Goal: Check status: Check status

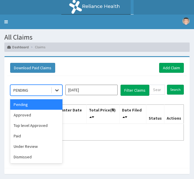
click at [55, 91] on icon at bounding box center [57, 90] width 6 height 6
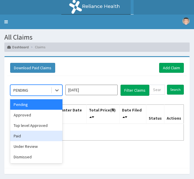
click at [28, 136] on div "Paid" at bounding box center [36, 136] width 52 height 10
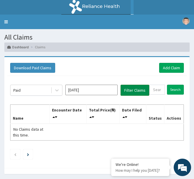
click at [129, 89] on button "Filter Claims" at bounding box center [135, 90] width 29 height 11
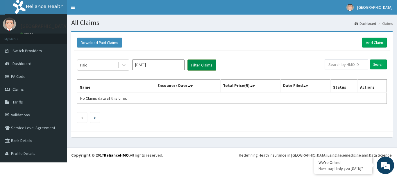
click at [198, 65] on button "Filter Claims" at bounding box center [202, 64] width 29 height 11
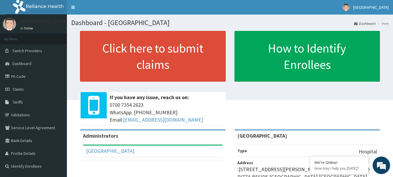
drag, startPoint x: 0, startPoint y: 0, endPoint x: 218, endPoint y: 118, distance: 248.2
click at [218, 118] on div "Click here to submit claims If you have any issue, reach us on: [PHONE_NUMBER] …" at bounding box center [153, 80] width 154 height 98
click at [218, 118] on span "[PHONE_NUMBER] WhatsApp: 017001580 Email: [EMAIL_ADDRESS][DOMAIN_NAME]" at bounding box center [166, 112] width 113 height 22
click at [24, 89] on link "Claims" at bounding box center [33, 89] width 67 height 13
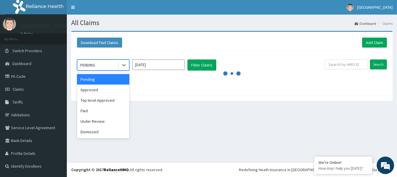
click at [116, 62] on div "PENDING" at bounding box center [97, 64] width 40 height 9
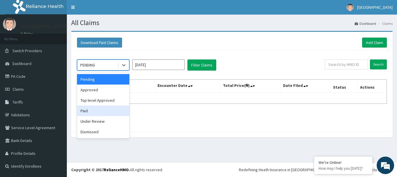
click at [89, 108] on div "Paid" at bounding box center [103, 110] width 52 height 10
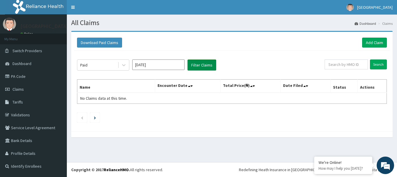
click at [196, 66] on button "Filter Claims" at bounding box center [202, 64] width 29 height 11
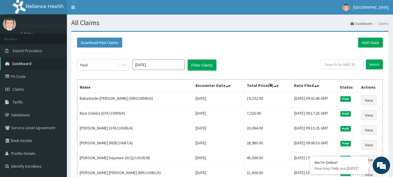
click at [7, 59] on link "Dashboard" at bounding box center [33, 63] width 67 height 13
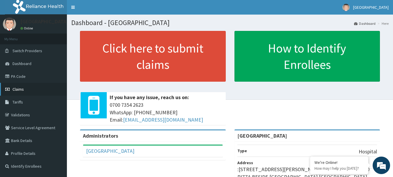
click at [19, 87] on span "Claims" at bounding box center [18, 88] width 11 height 5
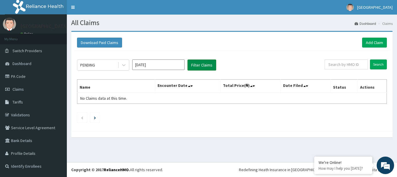
click at [193, 65] on button "Filter Claims" at bounding box center [202, 64] width 29 height 11
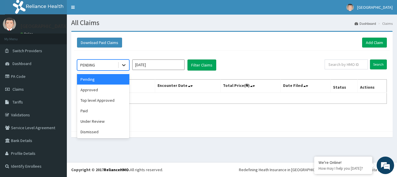
click at [123, 63] on icon at bounding box center [124, 65] width 6 height 6
click at [96, 115] on div "Paid" at bounding box center [103, 110] width 52 height 10
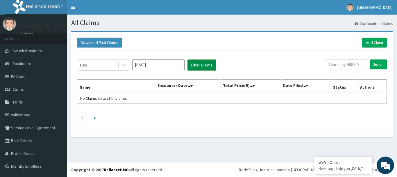
click at [198, 64] on button "Filter Claims" at bounding box center [202, 64] width 29 height 11
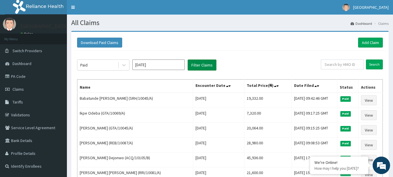
click at [198, 64] on button "Filter Claims" at bounding box center [202, 64] width 29 height 11
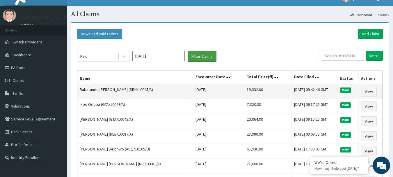
scroll to position [9, 0]
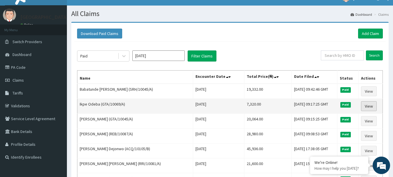
click at [368, 106] on link "View" at bounding box center [369, 106] width 16 height 10
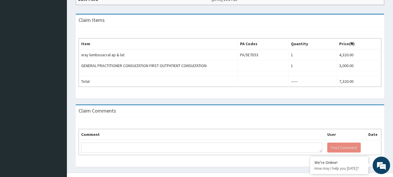
scroll to position [189, 0]
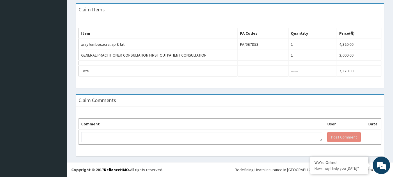
click at [179, 103] on div "Claim Comments" at bounding box center [230, 101] width 309 height 12
